Goal: Task Accomplishment & Management: Use online tool/utility

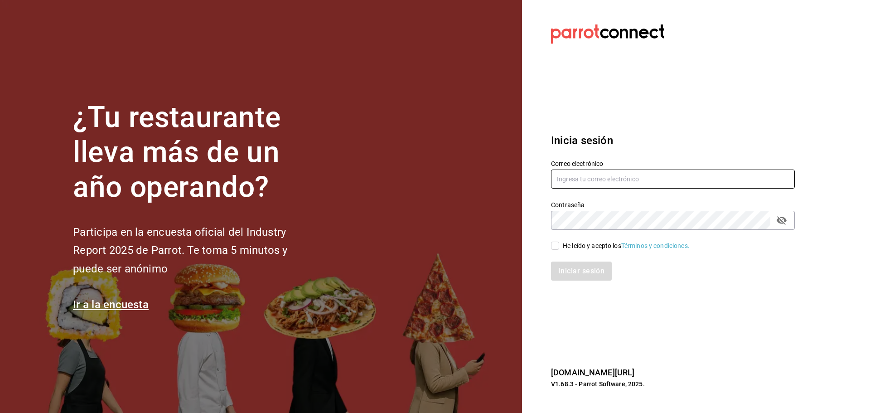
click at [592, 174] on input "text" at bounding box center [673, 178] width 244 height 19
type input "tairoh@yahoo.com"
click at [557, 244] on input "He leído y acepto los Términos y condiciones." at bounding box center [555, 246] width 8 height 8
checkbox input "true"
click at [585, 275] on button "Iniciar sesión" at bounding box center [582, 270] width 62 height 19
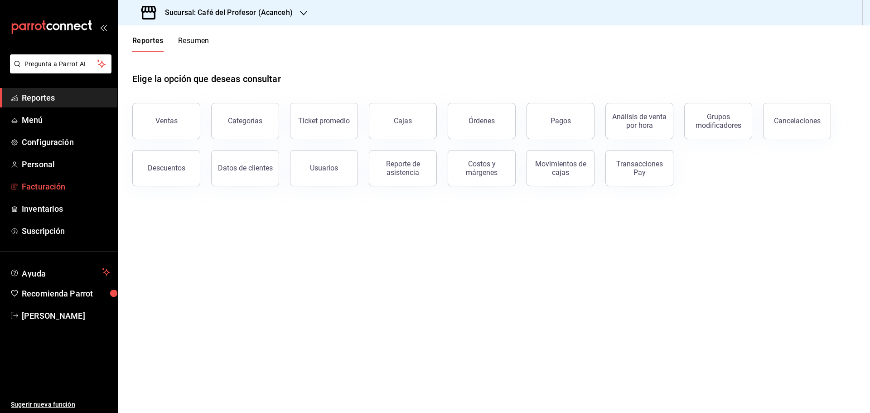
click at [60, 188] on span "Facturación" at bounding box center [66, 186] width 88 height 12
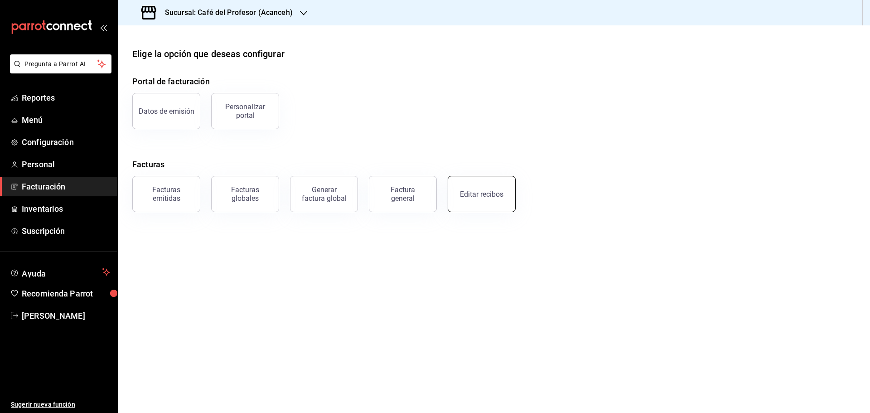
click at [494, 195] on div "Editar recibos" at bounding box center [482, 194] width 44 height 9
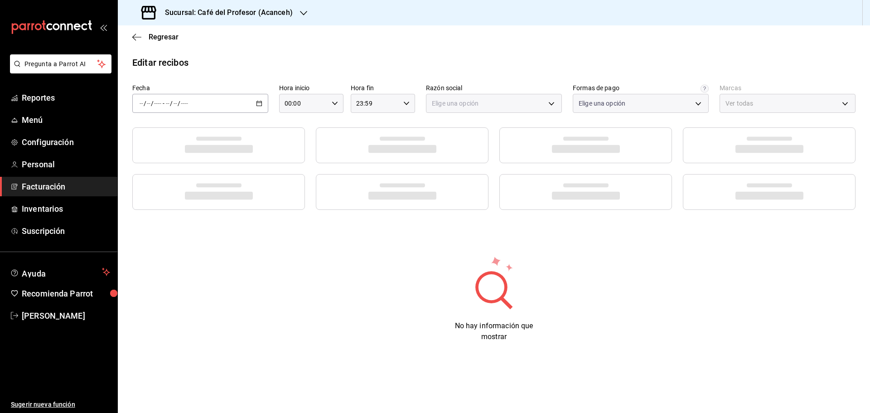
type input "8b9d3247-2f47-428e-a386-d008ffe4c33c"
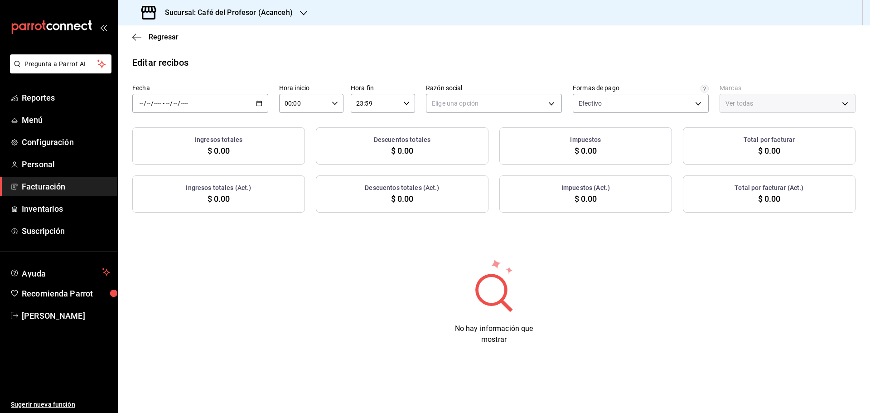
click at [259, 103] on icon "button" at bounding box center [259, 103] width 6 height 6
click at [181, 236] on span "Rango de fechas" at bounding box center [175, 233] width 70 height 10
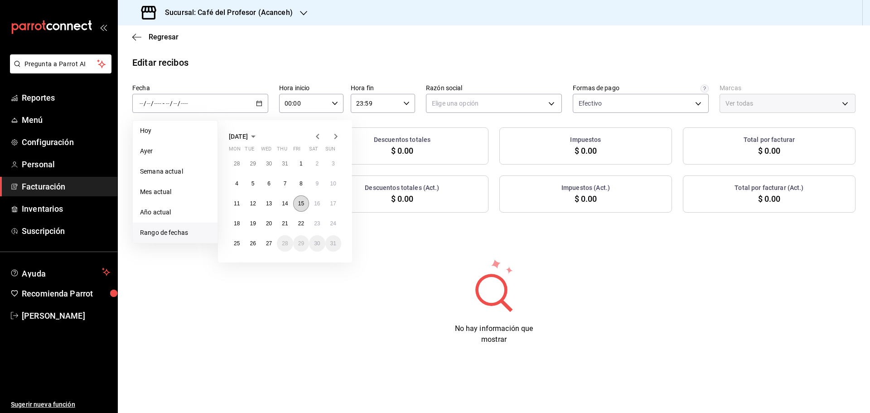
click at [305, 205] on button "15" at bounding box center [301, 203] width 16 height 16
click at [285, 222] on abbr "21" at bounding box center [285, 223] width 6 height 6
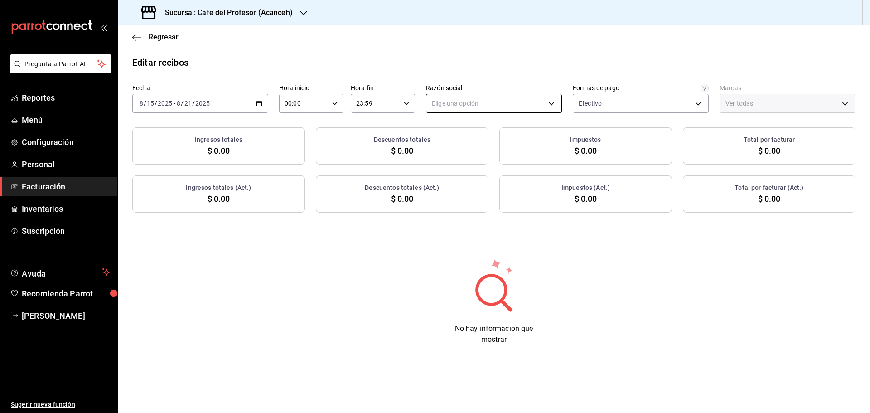
click at [553, 103] on body "Pregunta a Parrot AI Reportes Menú Configuración Personal Facturación Inventari…" at bounding box center [435, 206] width 870 height 413
click at [481, 146] on li "ALTAIR CAFE" at bounding box center [493, 149] width 135 height 17
type input "13035fa2-4482-428a-a46b-159a3511a0b7"
type input "c1a8b8e6-187f-497f-b24d-8667d510d931"
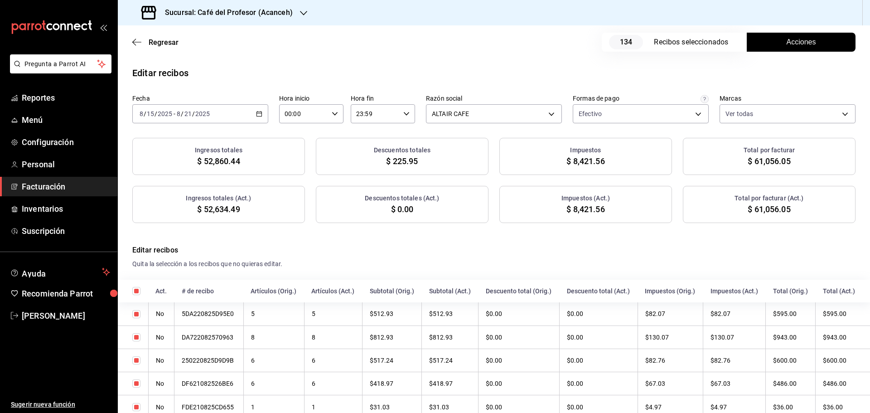
click at [814, 34] on button "Acciones" at bounding box center [801, 42] width 109 height 19
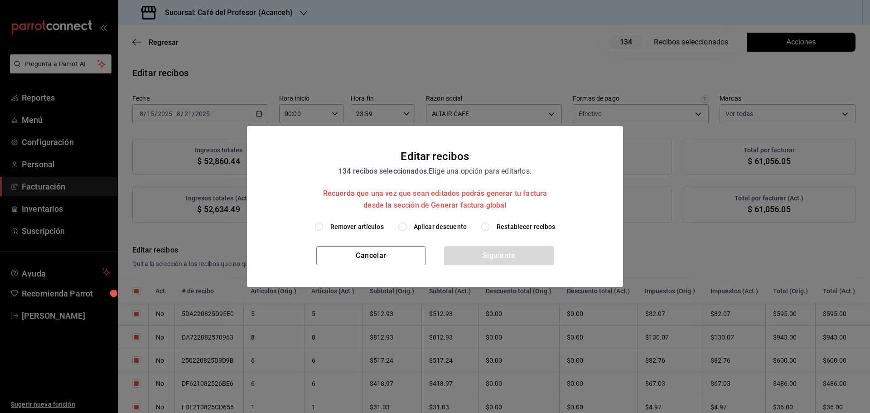
click at [408, 226] on label "Aplicar descuento" at bounding box center [432, 227] width 68 height 10
click at [406, 226] on input "Aplicar descuento" at bounding box center [402, 226] width 8 height 8
radio input "true"
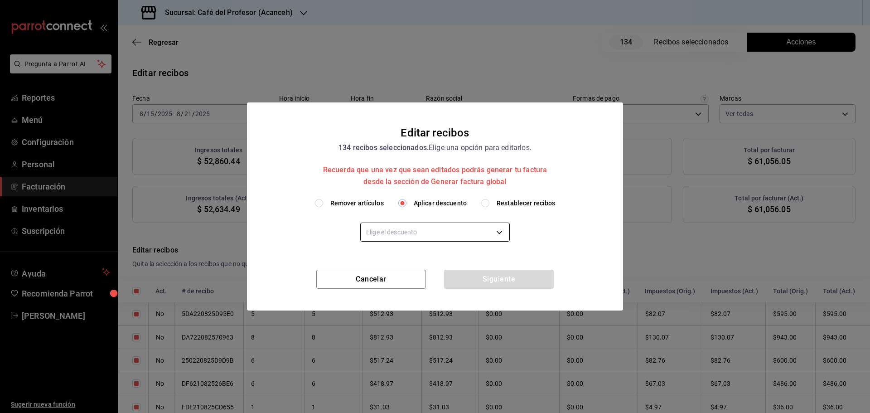
click at [499, 237] on body "Pregunta a Parrot AI Reportes Menú Configuración Personal Facturación Inventari…" at bounding box center [435, 206] width 870 height 413
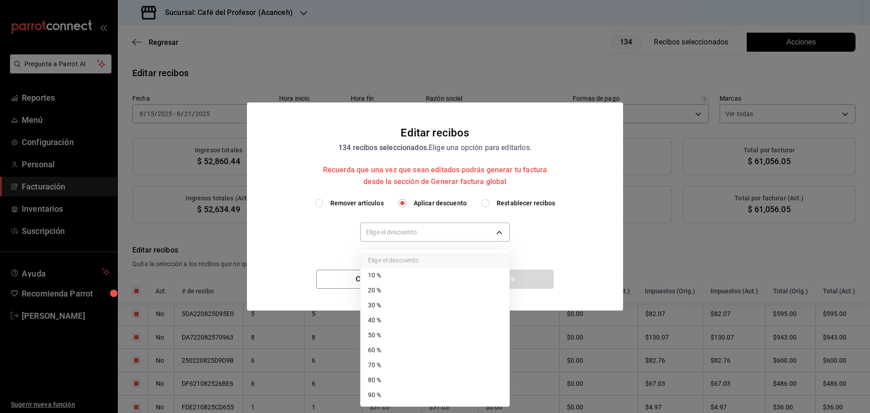
click at [378, 349] on li "60 %" at bounding box center [435, 350] width 149 height 15
type input "60"
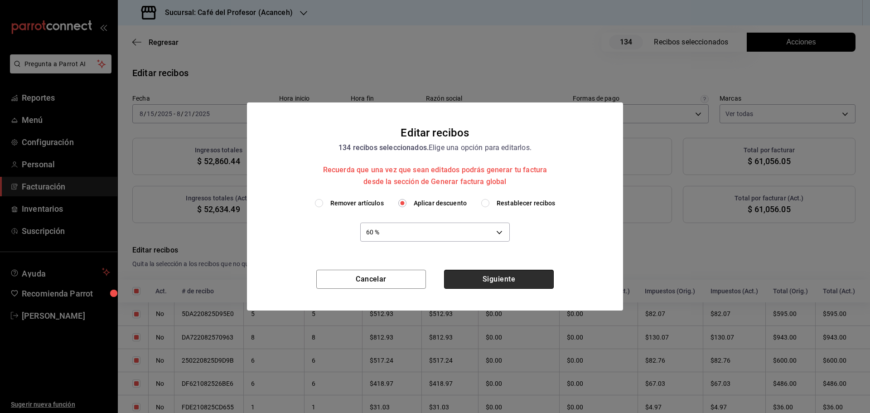
click at [508, 278] on button "Siguiente" at bounding box center [499, 279] width 110 height 19
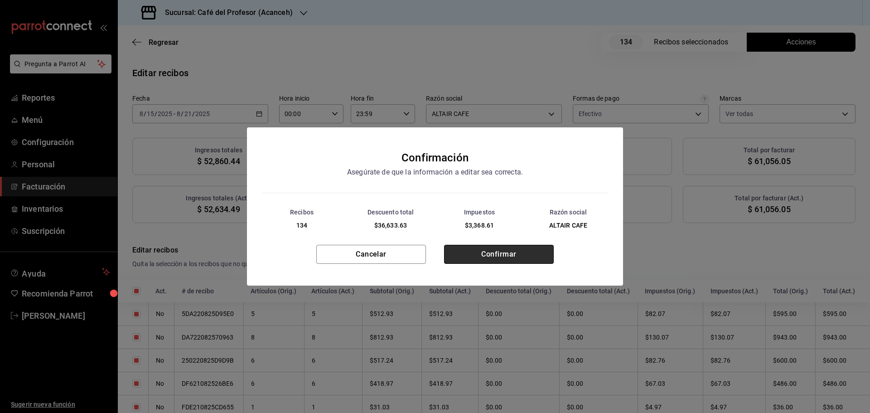
click at [501, 249] on button "Confirmar" at bounding box center [499, 254] width 110 height 19
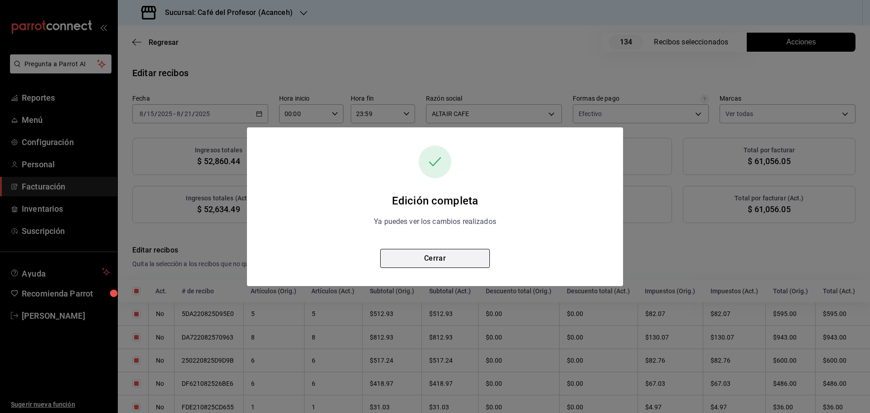
click at [472, 253] on button "Cerrar" at bounding box center [435, 258] width 110 height 19
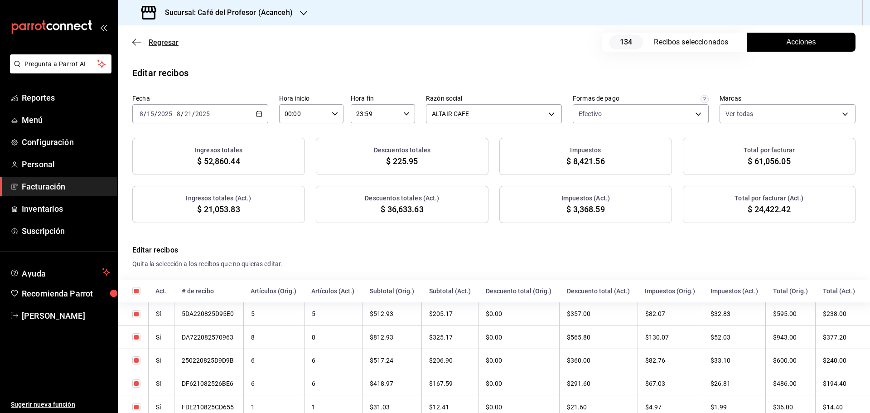
click at [140, 39] on icon "button" at bounding box center [136, 42] width 9 height 8
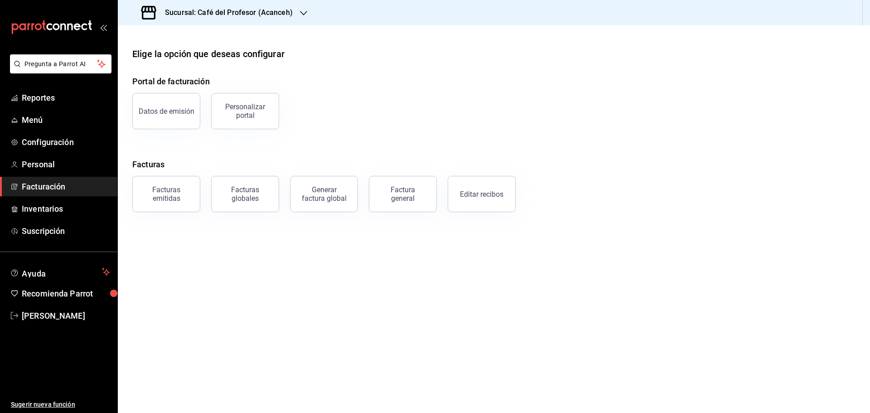
click at [300, 10] on icon "button" at bounding box center [303, 13] width 7 height 7
click at [203, 56] on div "Café del Profesor ([GEOGRAPHIC_DATA])" at bounding box center [185, 60] width 121 height 10
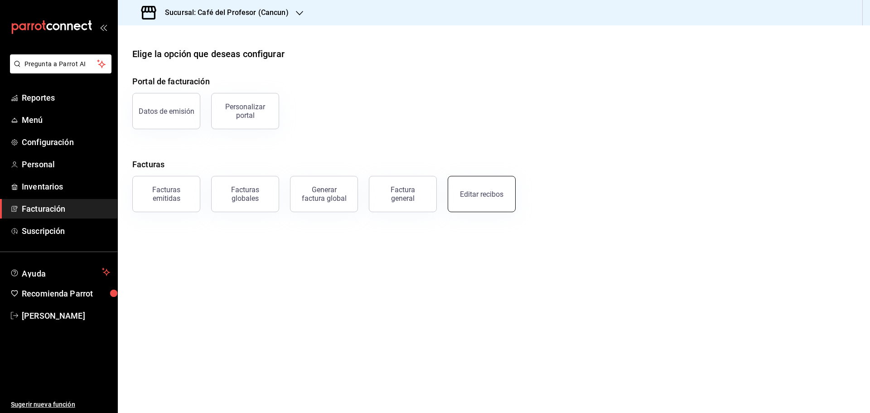
click at [483, 190] on div "Editar recibos" at bounding box center [482, 194] width 44 height 9
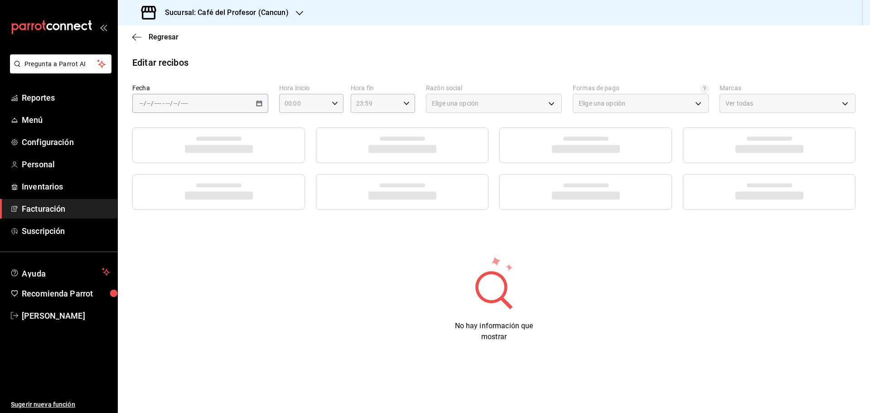
type input "539a0d62-dec3-43f4-b369-dc693f98f60e"
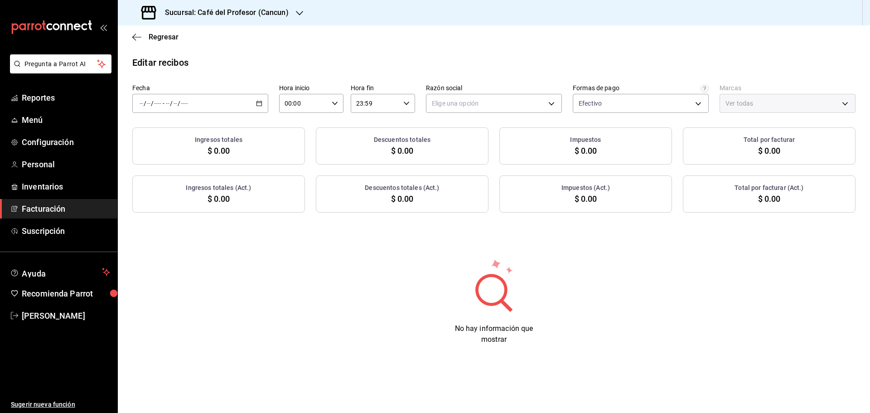
click at [259, 104] on icon "button" at bounding box center [259, 103] width 6 height 6
click at [182, 236] on span "Rango de fechas" at bounding box center [175, 233] width 70 height 10
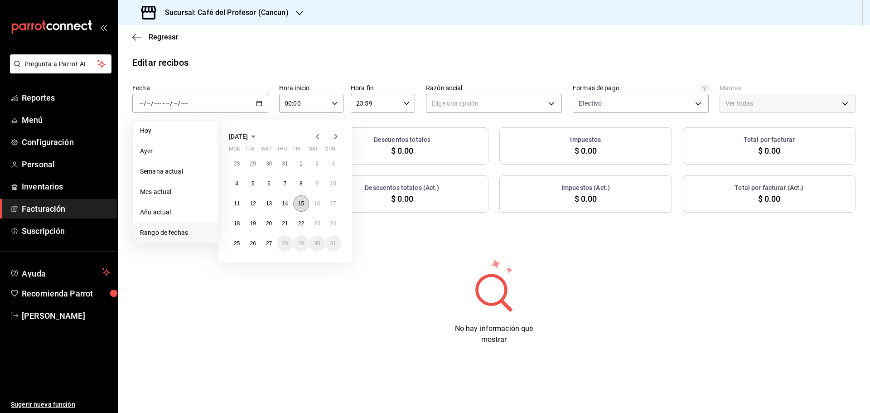
click at [297, 202] on button "15" at bounding box center [301, 203] width 16 height 16
click at [285, 220] on abbr "21" at bounding box center [285, 223] width 6 height 6
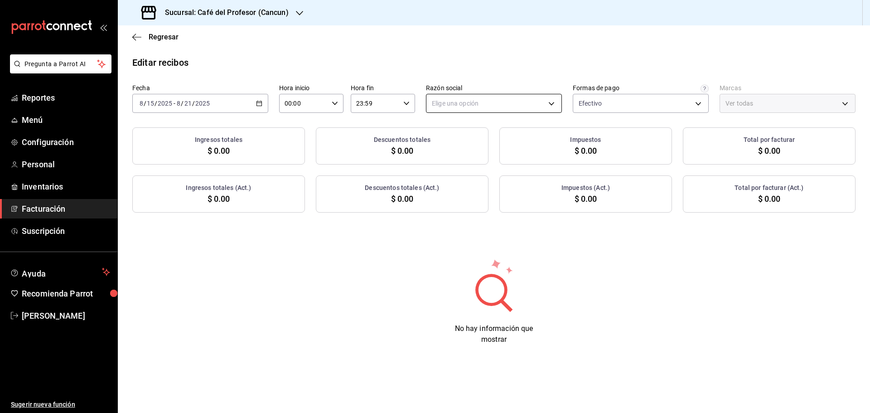
click at [547, 104] on body "Pregunta a Parrot AI Reportes Menú Configuración Personal Inventarios Facturaci…" at bounding box center [435, 206] width 870 height 413
click at [458, 147] on li "ALTAIR CAFE" at bounding box center [493, 149] width 135 height 17
type input "f8e9ccbb-2ed4-4b61-8efa-c0f2100cd2d0"
type input "c124c12d-dc0e-4a3d-911f-5b13390841f9"
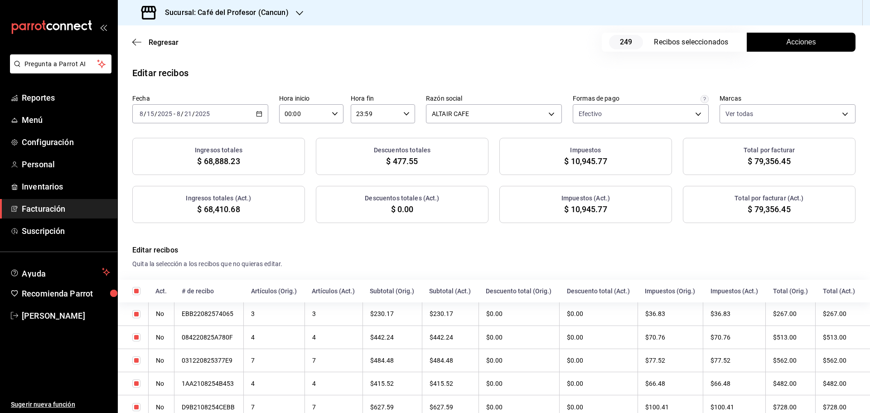
click at [802, 44] on span "Acciones" at bounding box center [801, 42] width 29 height 11
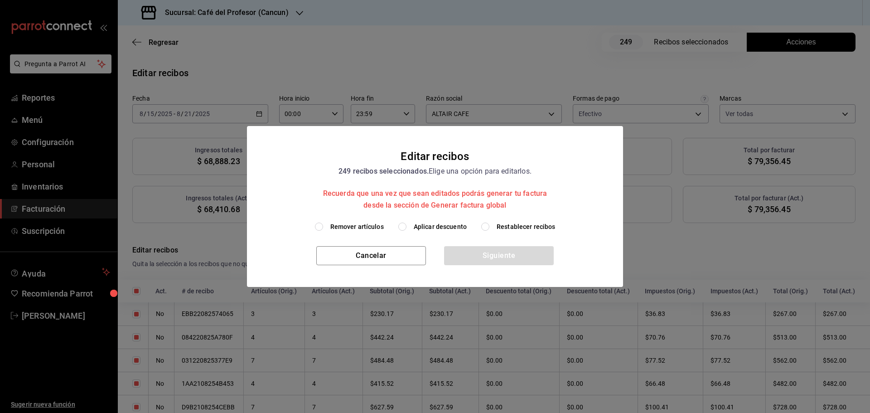
click at [347, 228] on span "Remover artículos" at bounding box center [356, 227] width 53 height 10
click at [323, 228] on input "Remover artículos" at bounding box center [319, 226] width 8 height 8
radio input "true"
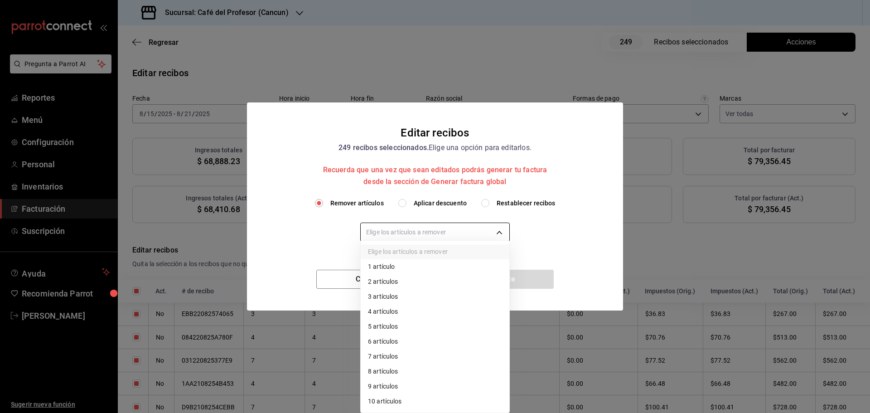
click at [501, 238] on body "Pregunta a Parrot AI Reportes Menú Configuración Personal Inventarios Facturaci…" at bounding box center [435, 206] width 870 height 413
click at [409, 285] on li "2 artículos" at bounding box center [435, 281] width 149 height 15
type input "2"
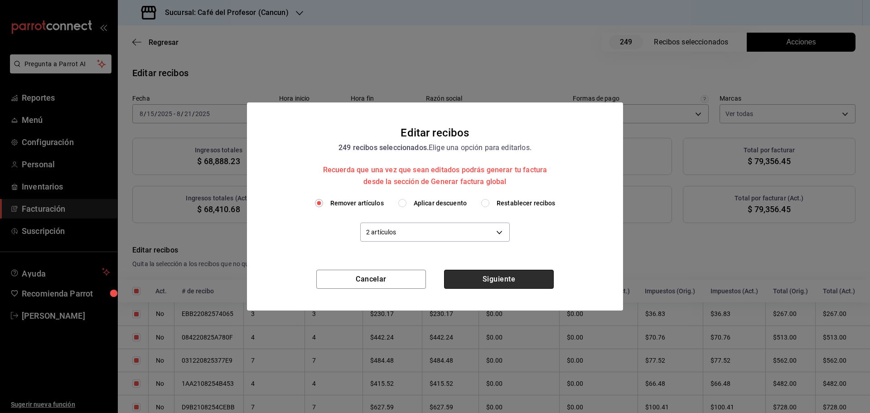
click at [495, 281] on button "Siguiente" at bounding box center [499, 279] width 110 height 19
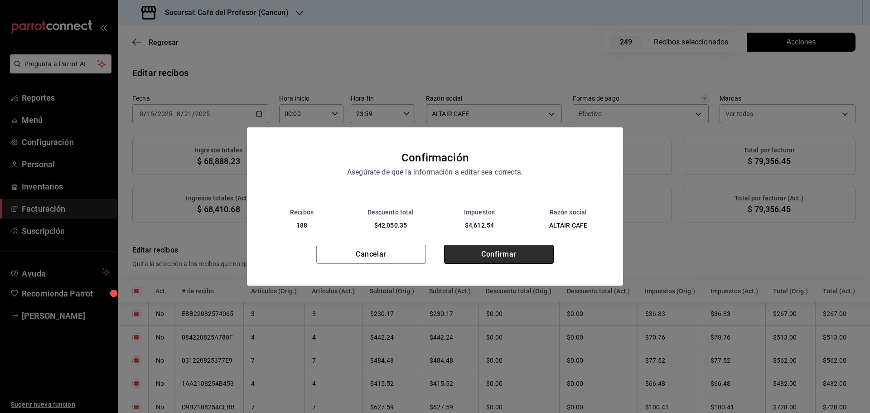
click at [508, 259] on button "Confirmar" at bounding box center [499, 254] width 110 height 19
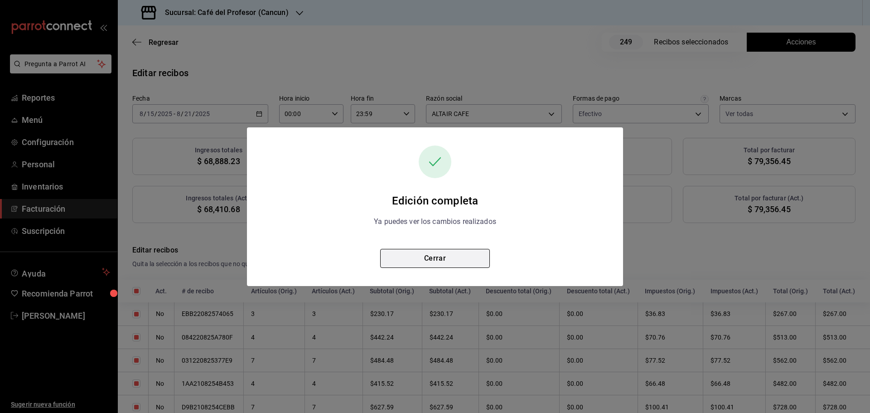
click at [419, 256] on button "Cerrar" at bounding box center [435, 258] width 110 height 19
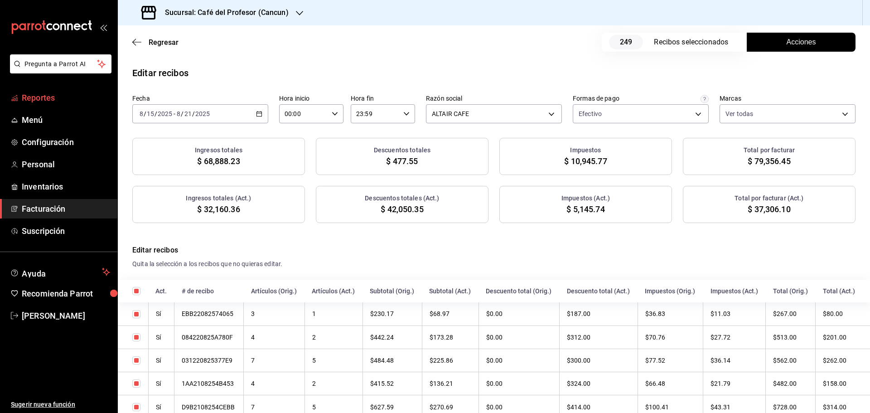
click at [40, 96] on span "Reportes" at bounding box center [66, 98] width 88 height 12
